Goal: Obtain resource: Obtain resource

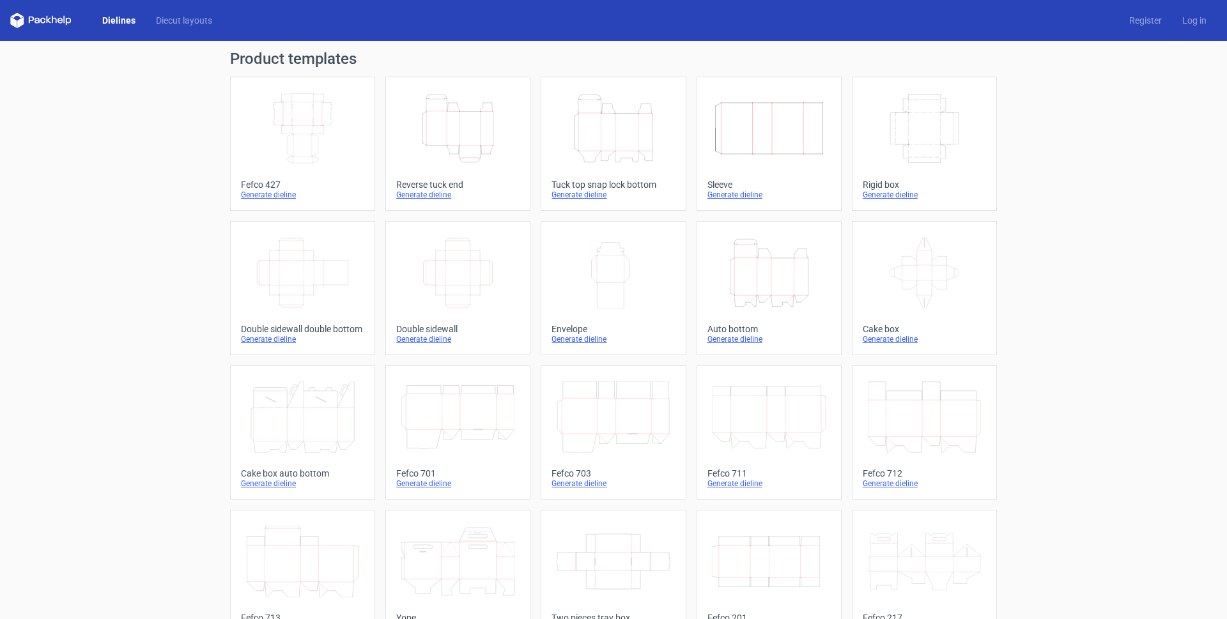
click at [589, 125] on icon "Height Depth Width" at bounding box center [613, 129] width 113 height 72
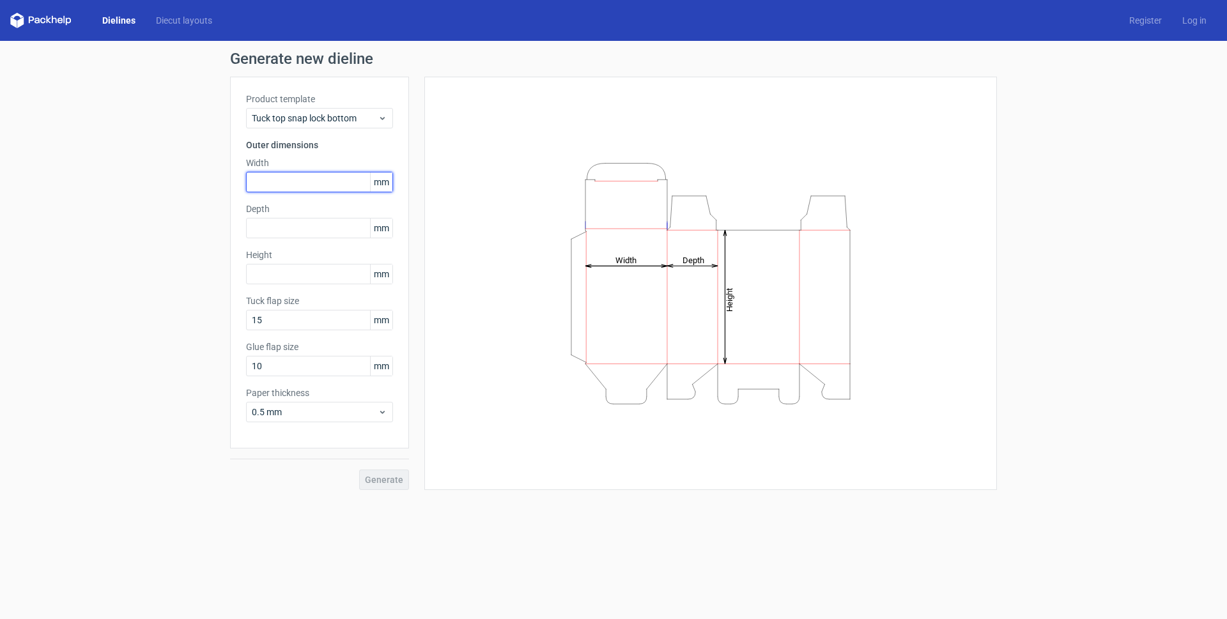
click at [281, 186] on input "text" at bounding box center [319, 182] width 147 height 20
type input "61"
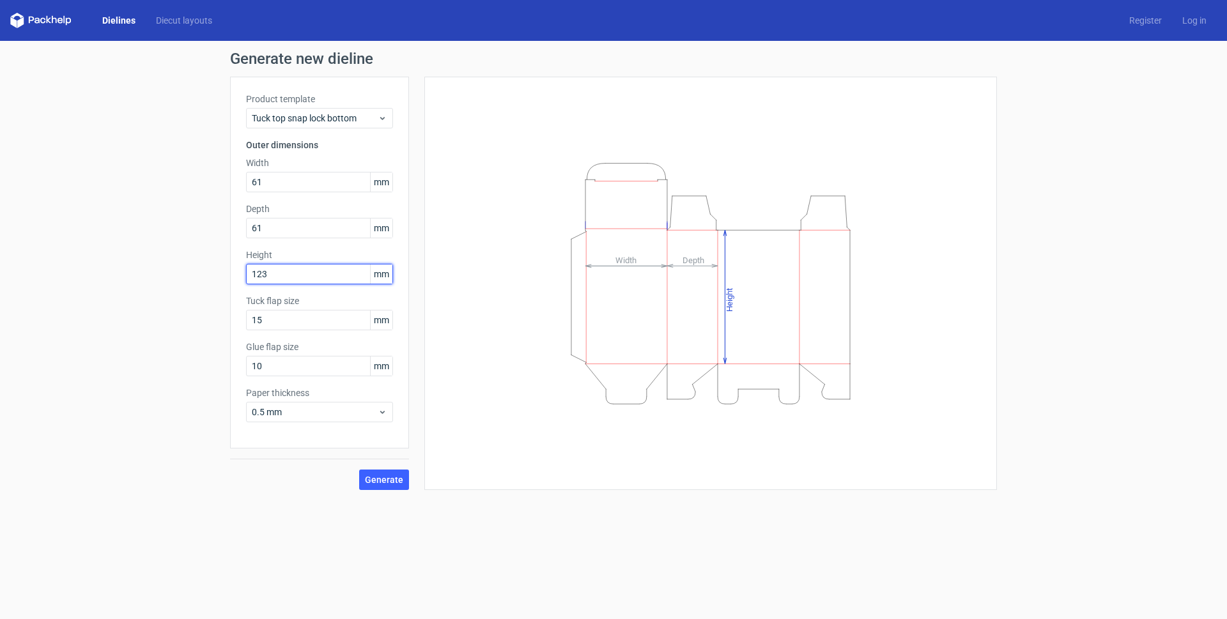
type input "123"
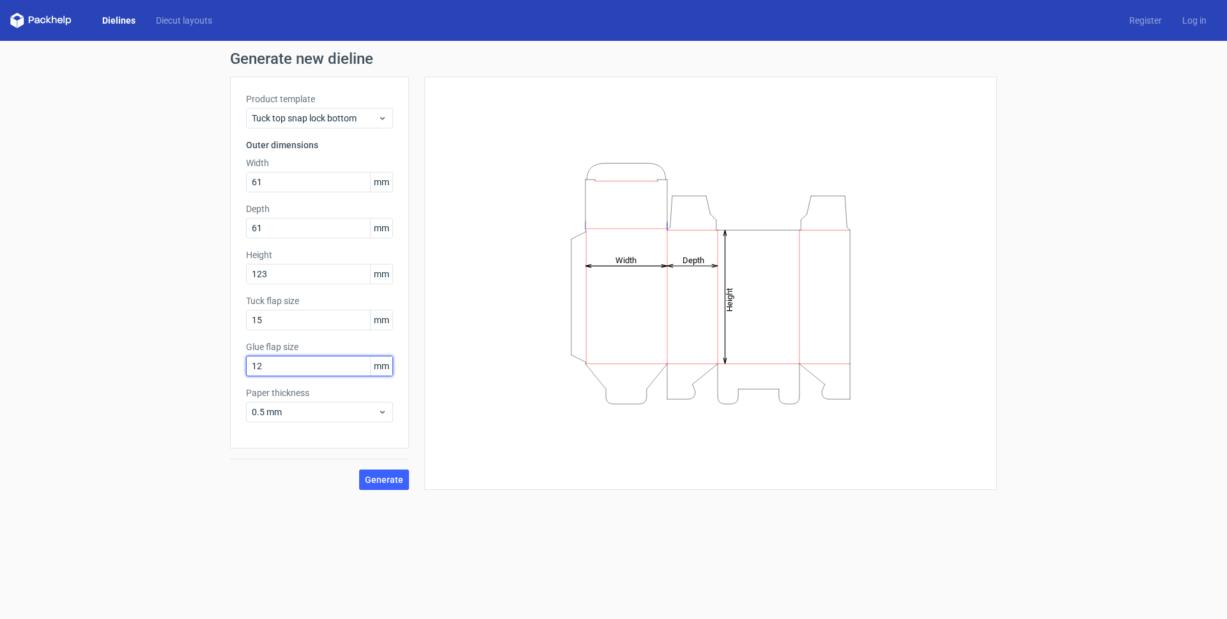
type input "12"
click at [370, 478] on span "Generate" at bounding box center [384, 479] width 38 height 9
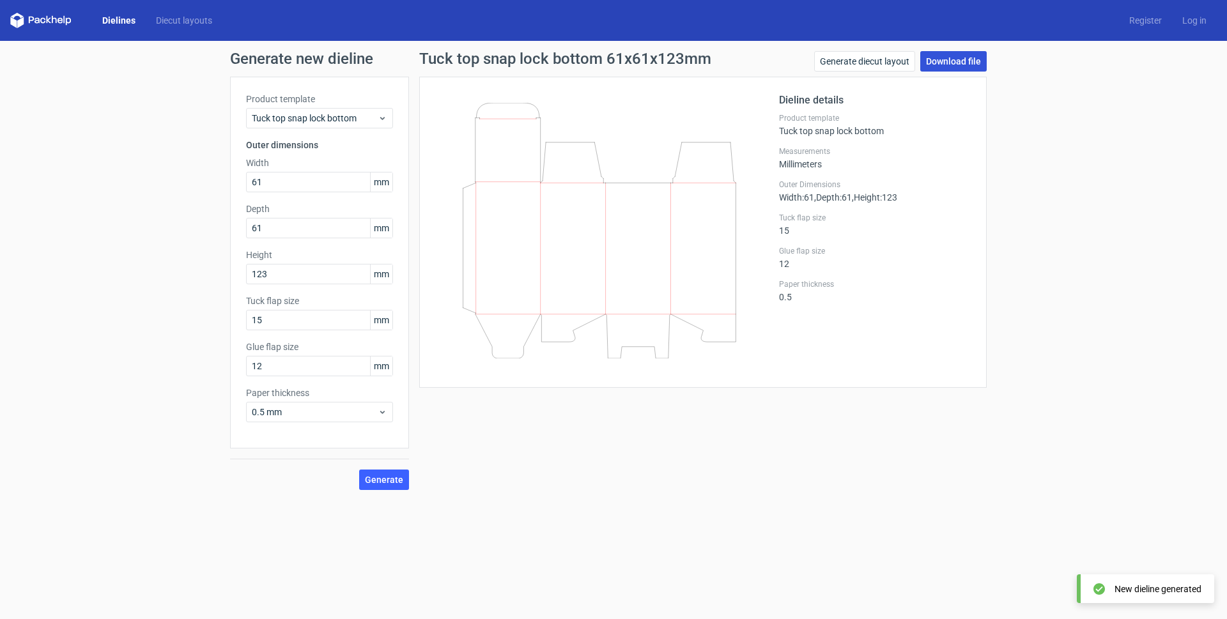
click at [949, 59] on link "Download file" at bounding box center [953, 61] width 66 height 20
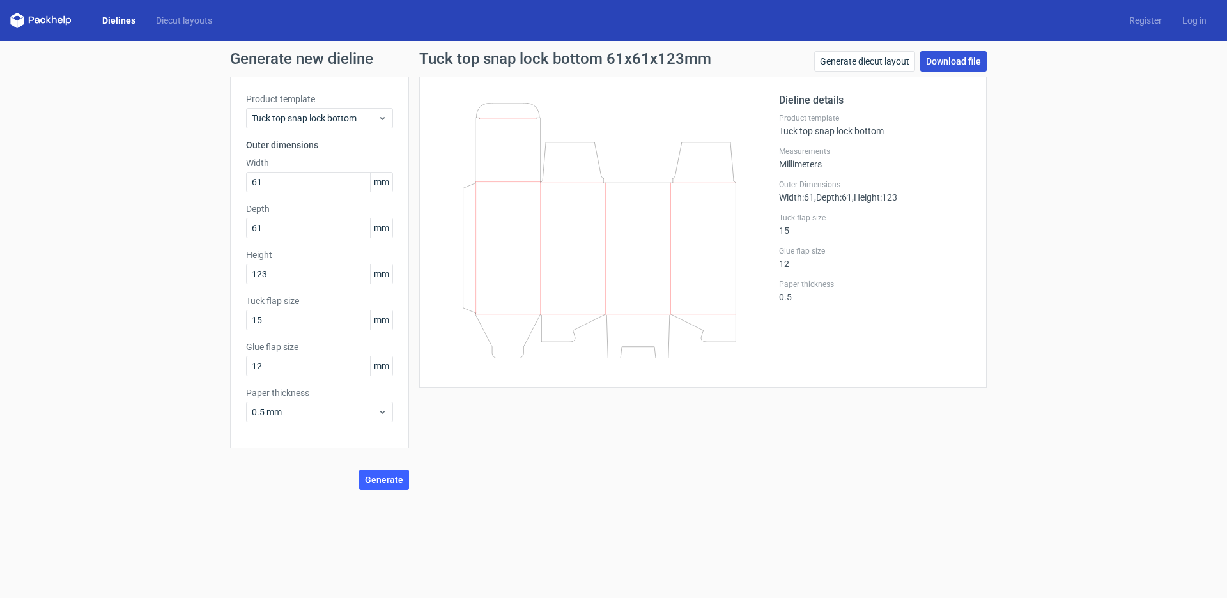
click at [944, 66] on link "Download file" at bounding box center [953, 61] width 66 height 20
click at [373, 480] on span "Generate" at bounding box center [384, 479] width 38 height 9
click at [933, 57] on link "Download file" at bounding box center [953, 61] width 66 height 20
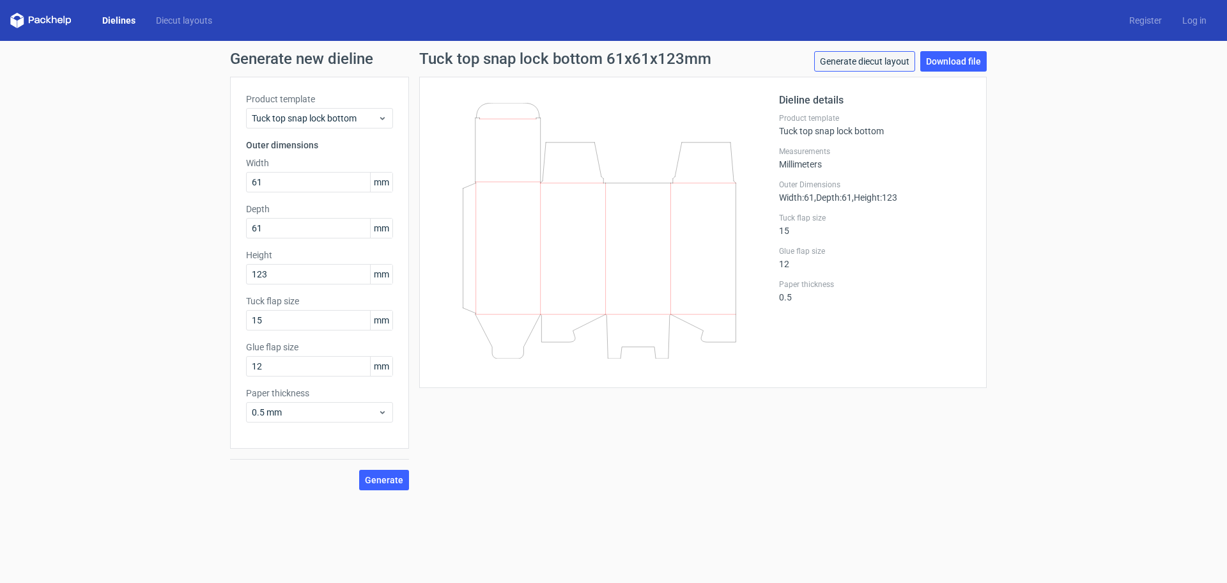
click at [865, 65] on link "Generate diecut layout" at bounding box center [864, 61] width 101 height 20
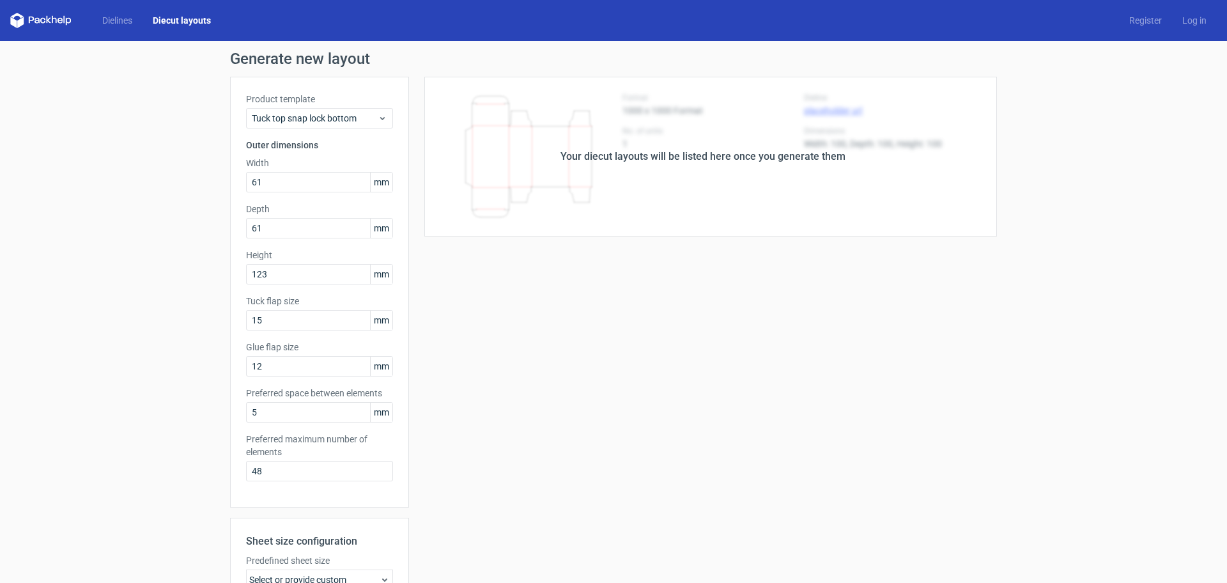
scroll to position [197, 0]
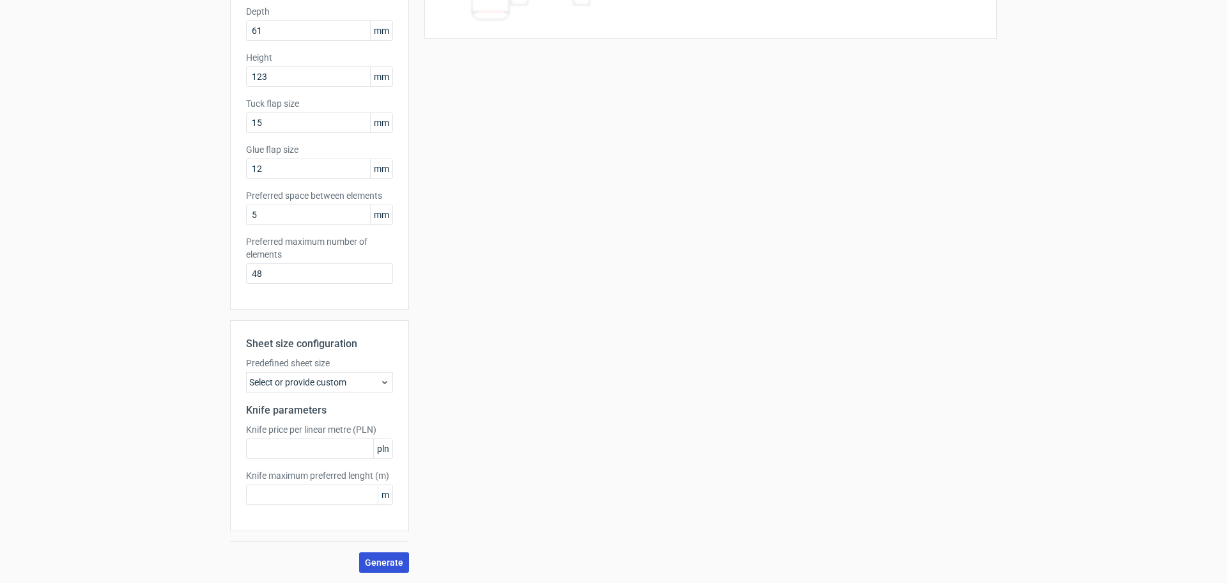
click at [368, 567] on span "Generate" at bounding box center [384, 562] width 38 height 9
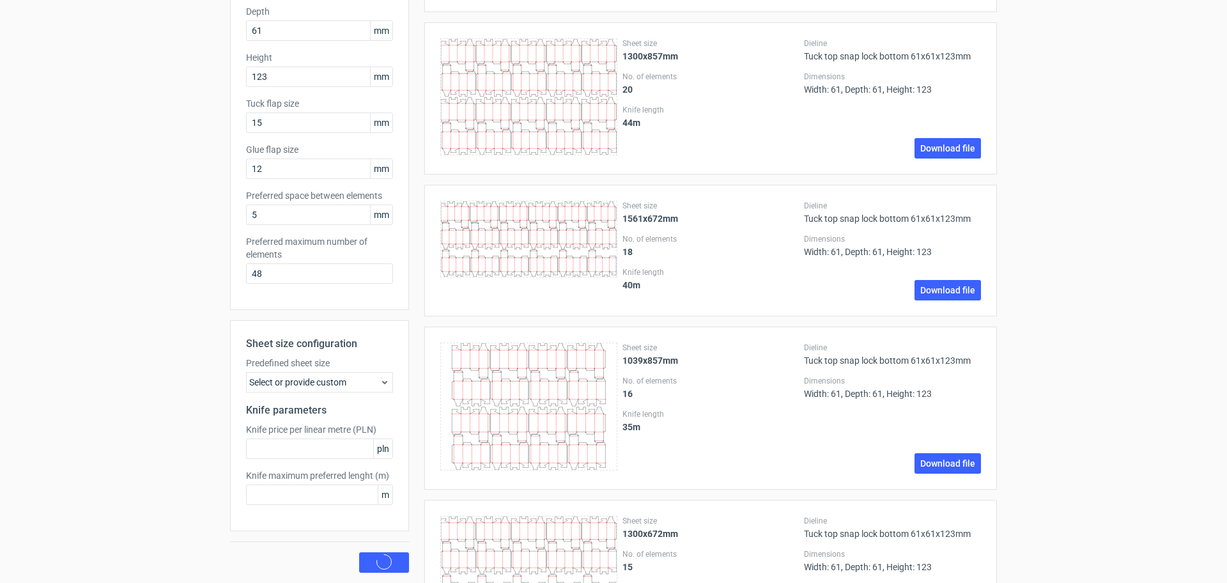
scroll to position [0, 0]
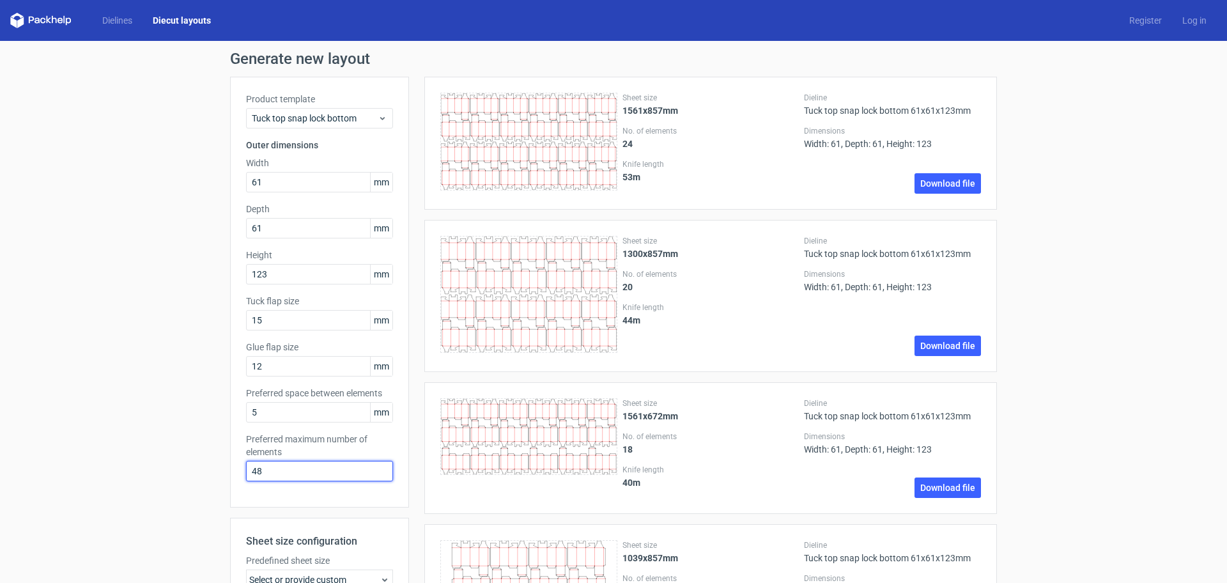
click at [249, 470] on input "48" at bounding box center [319, 471] width 147 height 20
drag, startPoint x: 287, startPoint y: 483, endPoint x: 231, endPoint y: 481, distance: 56.3
click at [231, 481] on div "Product template Tuck top snap lock bottom Outer dimensions Width 61 mm Depth 6…" at bounding box center [319, 292] width 179 height 431
drag, startPoint x: 278, startPoint y: 470, endPoint x: 206, endPoint y: 468, distance: 72.2
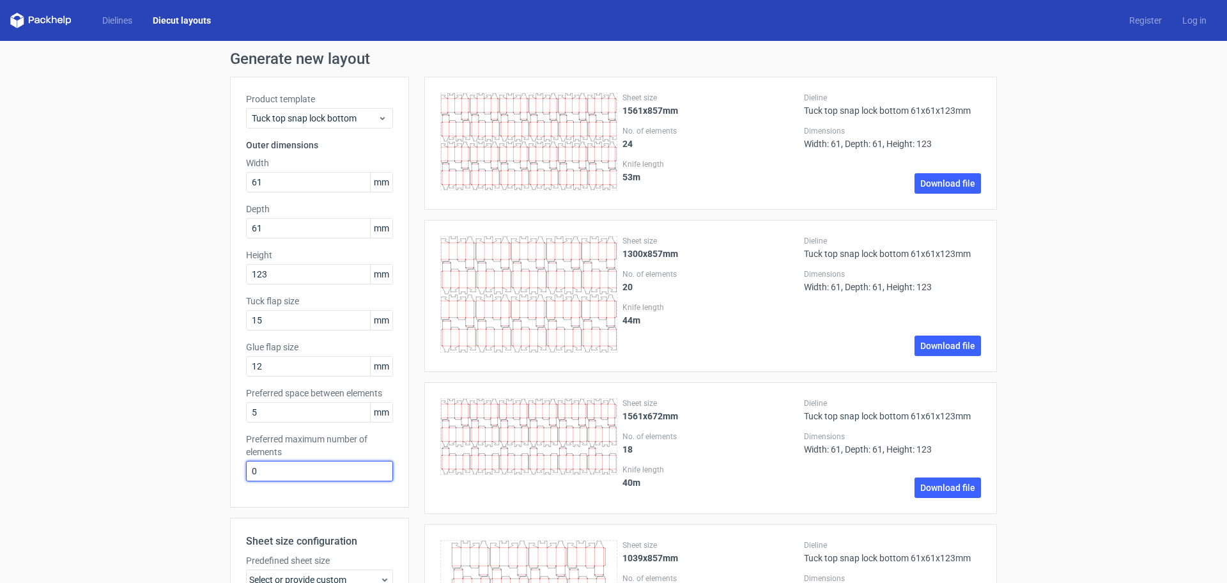
type input "0"
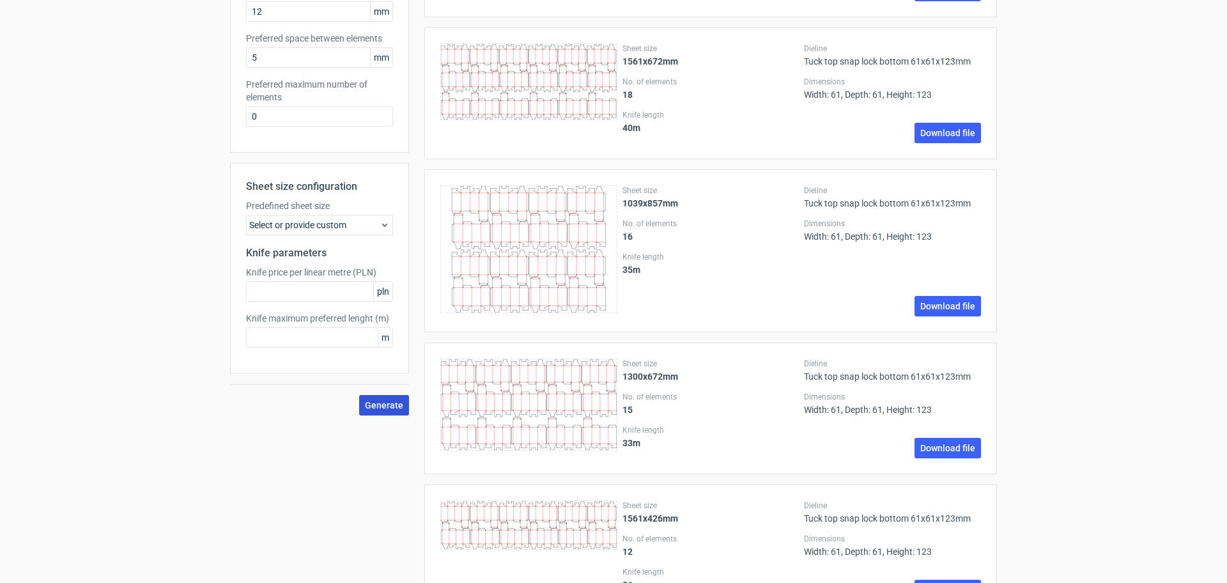
click at [389, 403] on span "Generate" at bounding box center [384, 405] width 38 height 9
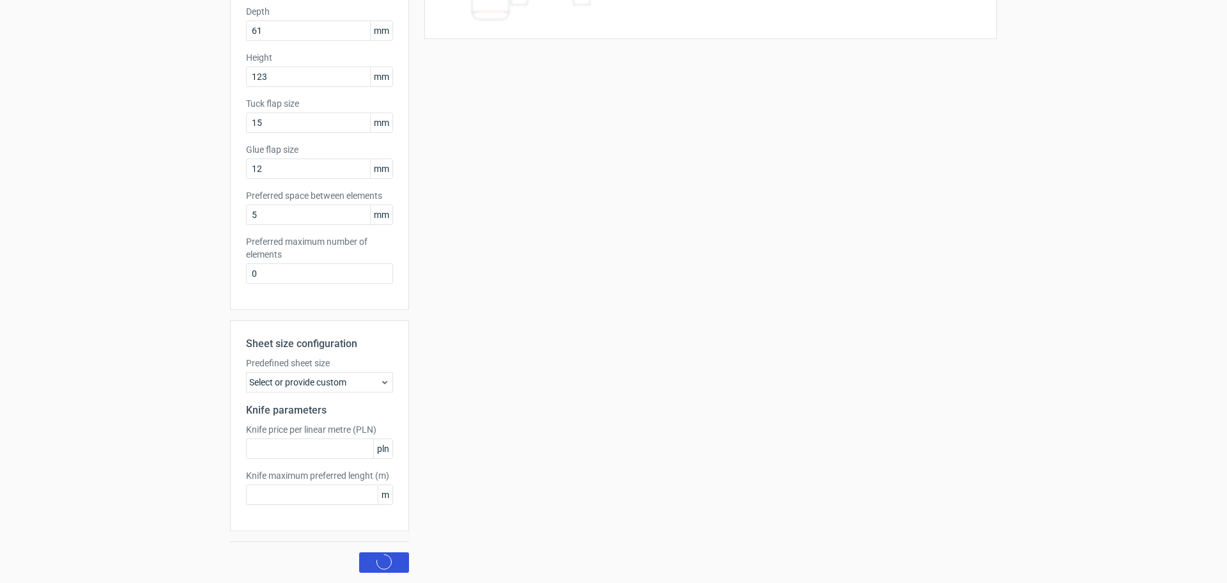
scroll to position [197, 0]
click at [896, 548] on icon at bounding box center [896, 552] width 12 height 12
click at [891, 554] on icon at bounding box center [896, 553] width 12 height 12
click at [461, 367] on div "Your diecut layouts will be listed here once you generate them Height Depth Wid…" at bounding box center [703, 225] width 588 height 693
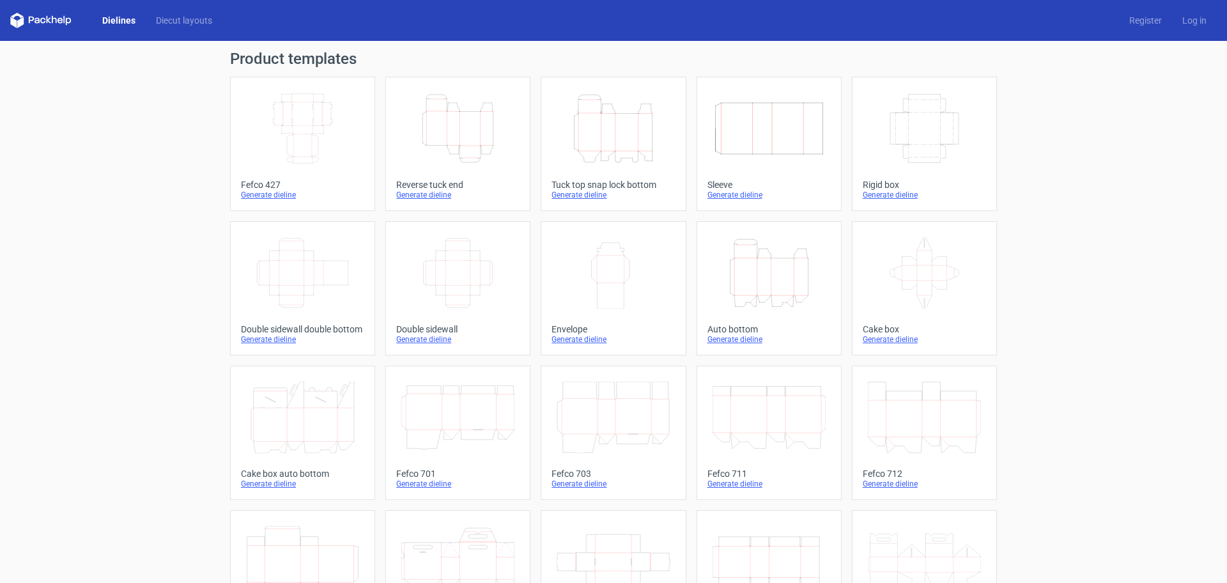
click at [33, 19] on icon at bounding box center [40, 20] width 61 height 15
click at [110, 17] on link "Dielines" at bounding box center [119, 20] width 54 height 13
click at [444, 119] on icon "Height Depth Width" at bounding box center [457, 129] width 113 height 72
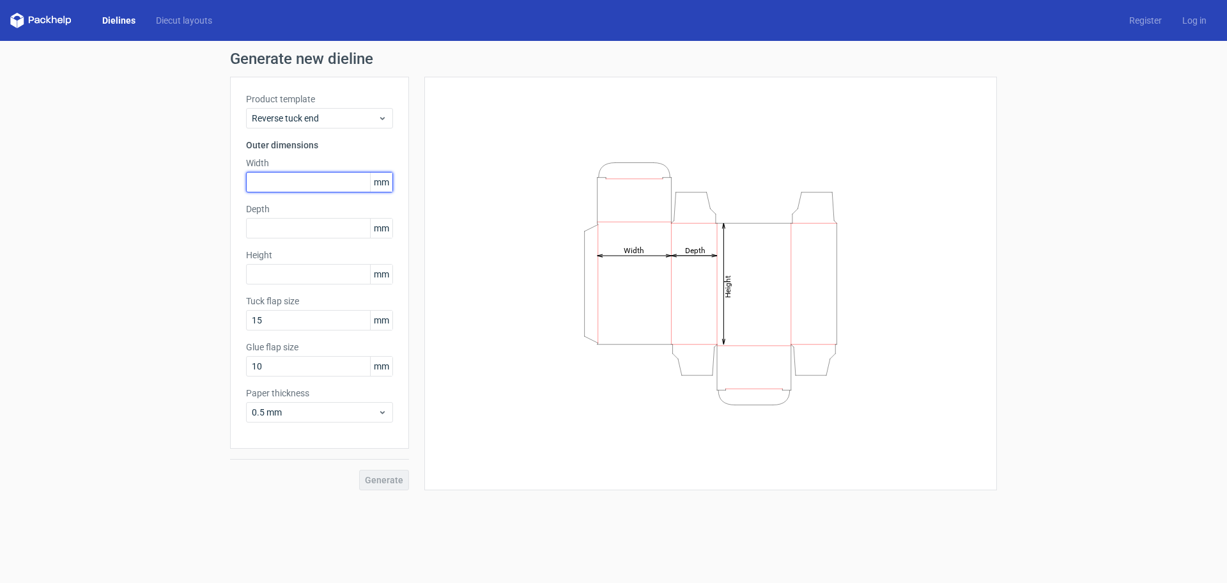
click at [298, 178] on input "text" at bounding box center [319, 182] width 147 height 20
type input "61"
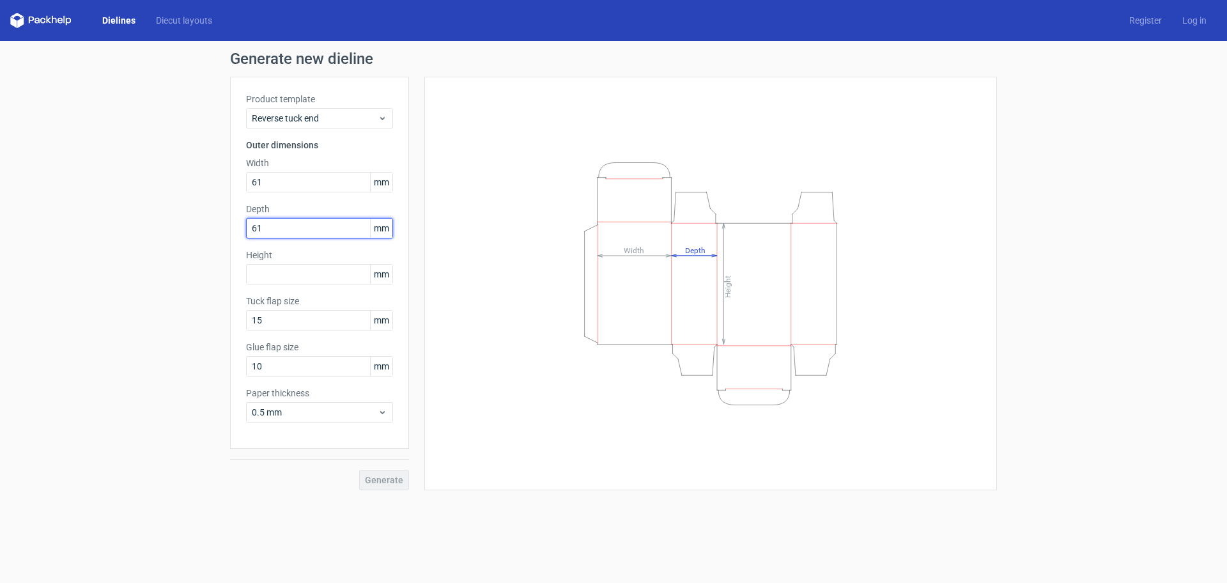
type input "61"
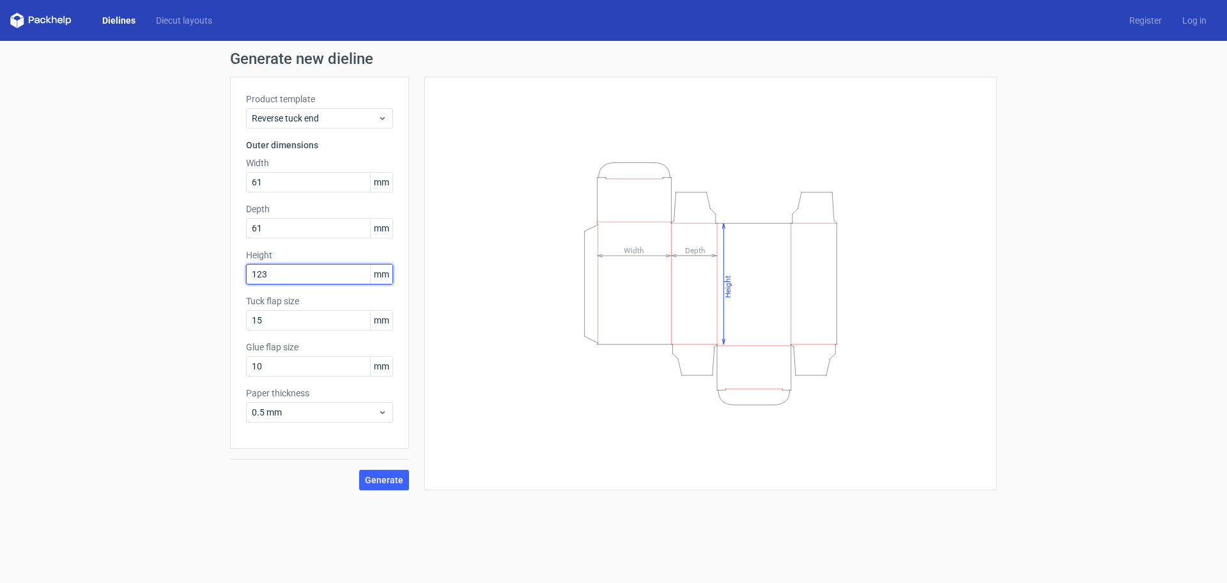
type input "123"
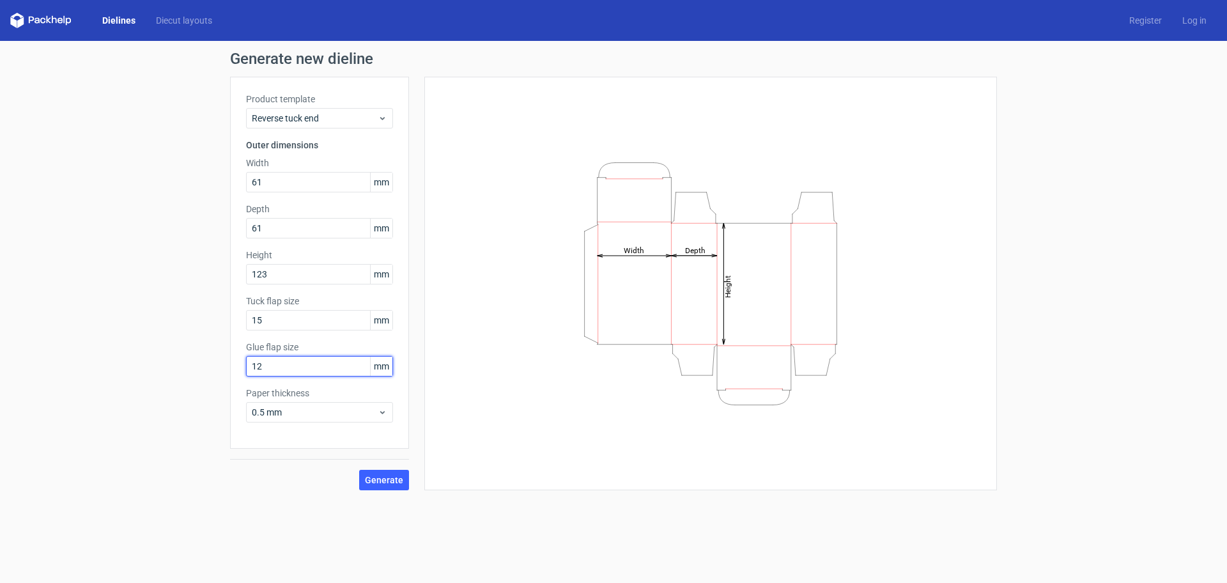
type input "12"
click at [377, 475] on span "Generate" at bounding box center [384, 479] width 38 height 9
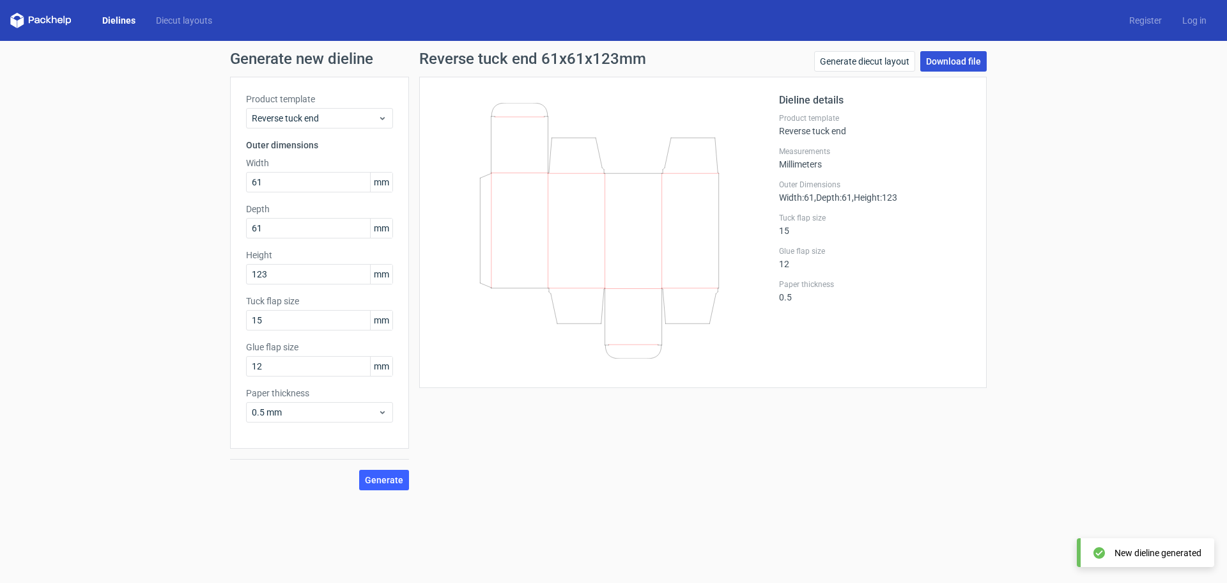
click at [948, 65] on link "Download file" at bounding box center [953, 61] width 66 height 20
click at [605, 252] on icon at bounding box center [599, 231] width 308 height 256
